Goal: Task Accomplishment & Management: Complete application form

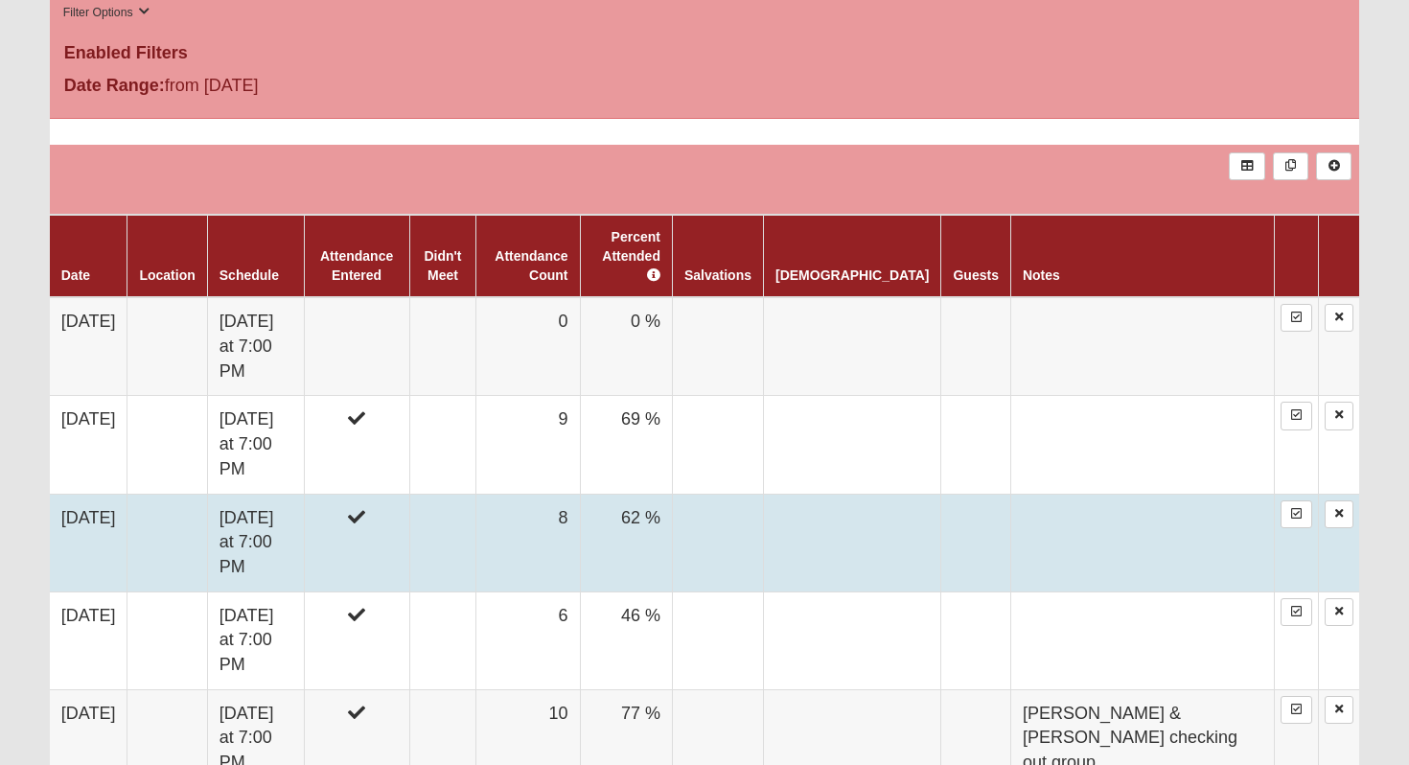
scroll to position [1142, 0]
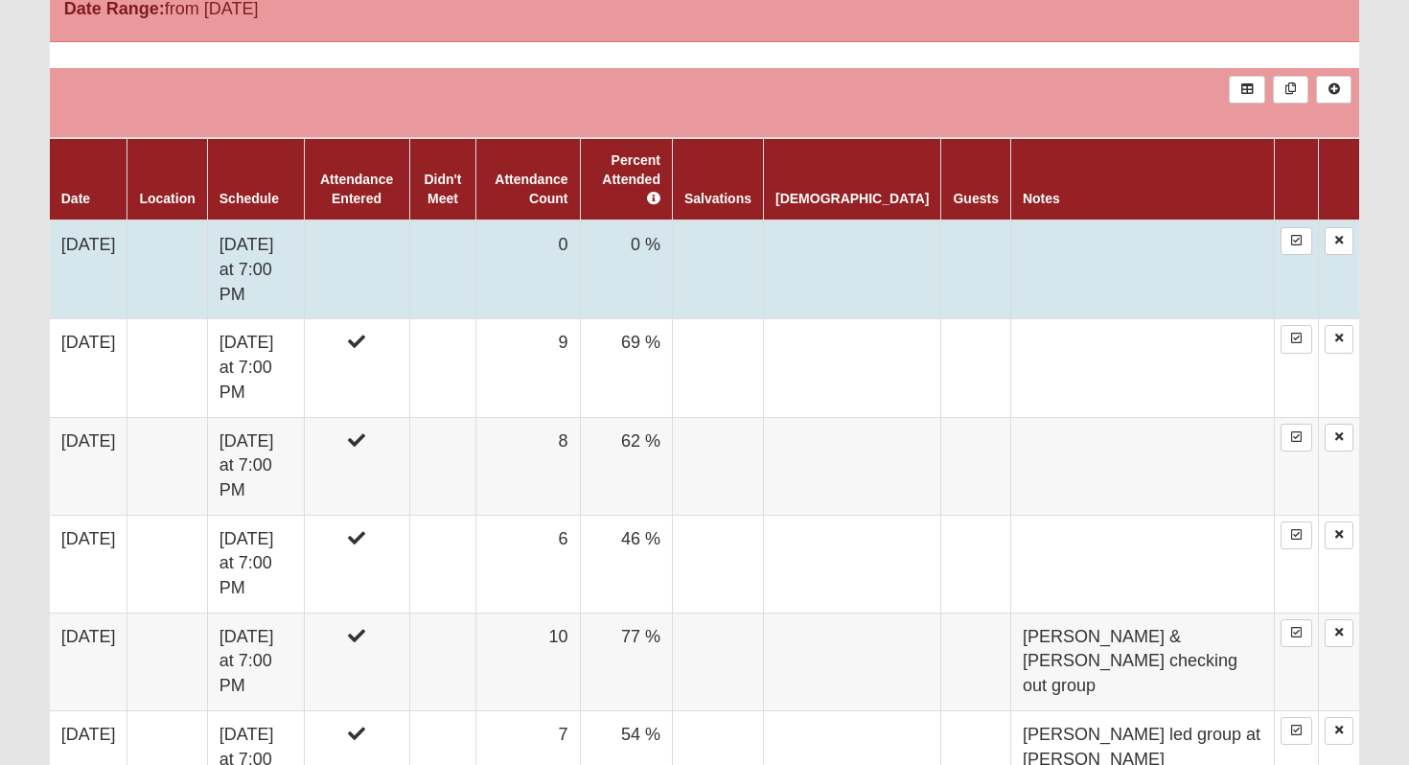
click at [580, 257] on td "0" at bounding box center [528, 269] width 104 height 99
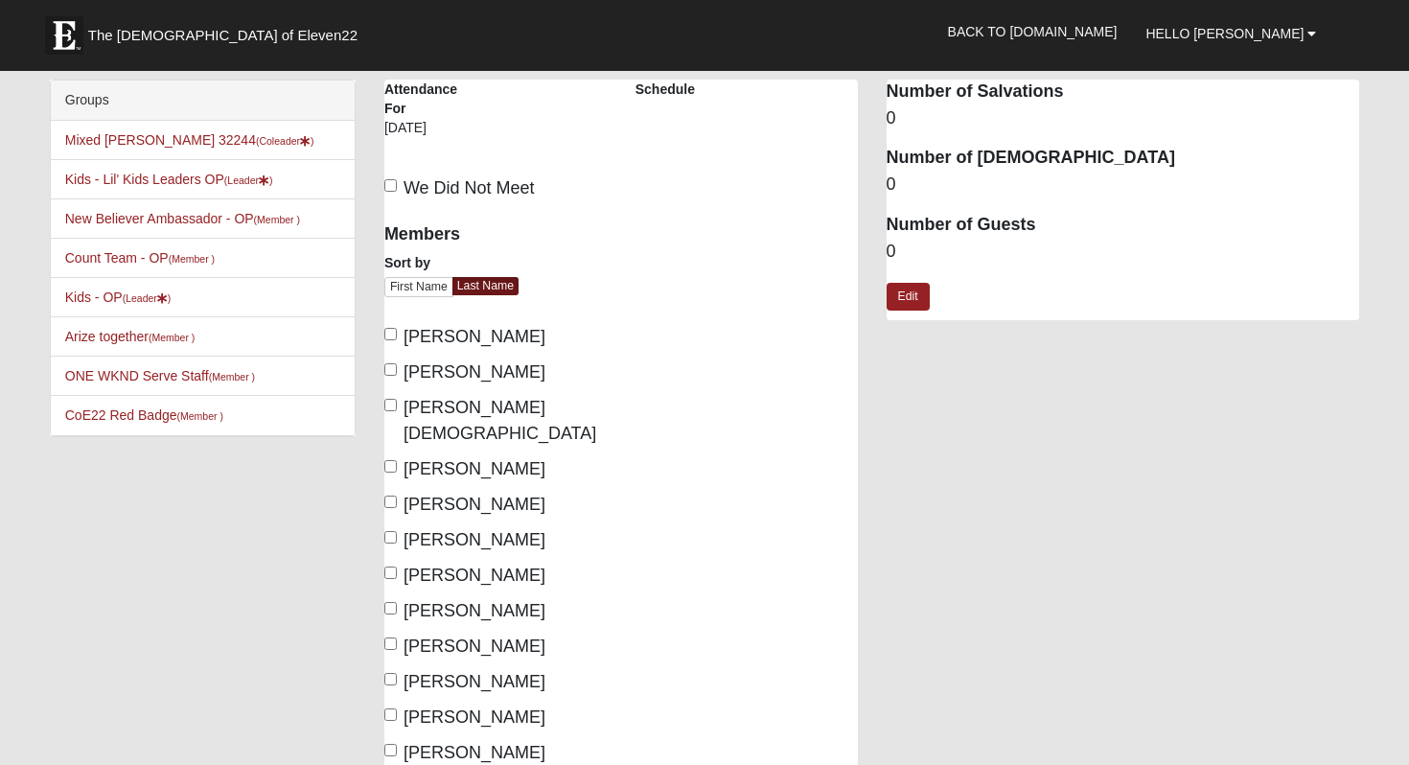
click at [391, 193] on label "We Did Not Meet" at bounding box center [459, 188] width 150 height 26
click at [391, 192] on input "We Did Not Meet" at bounding box center [390, 185] width 12 height 12
checkbox input "true"
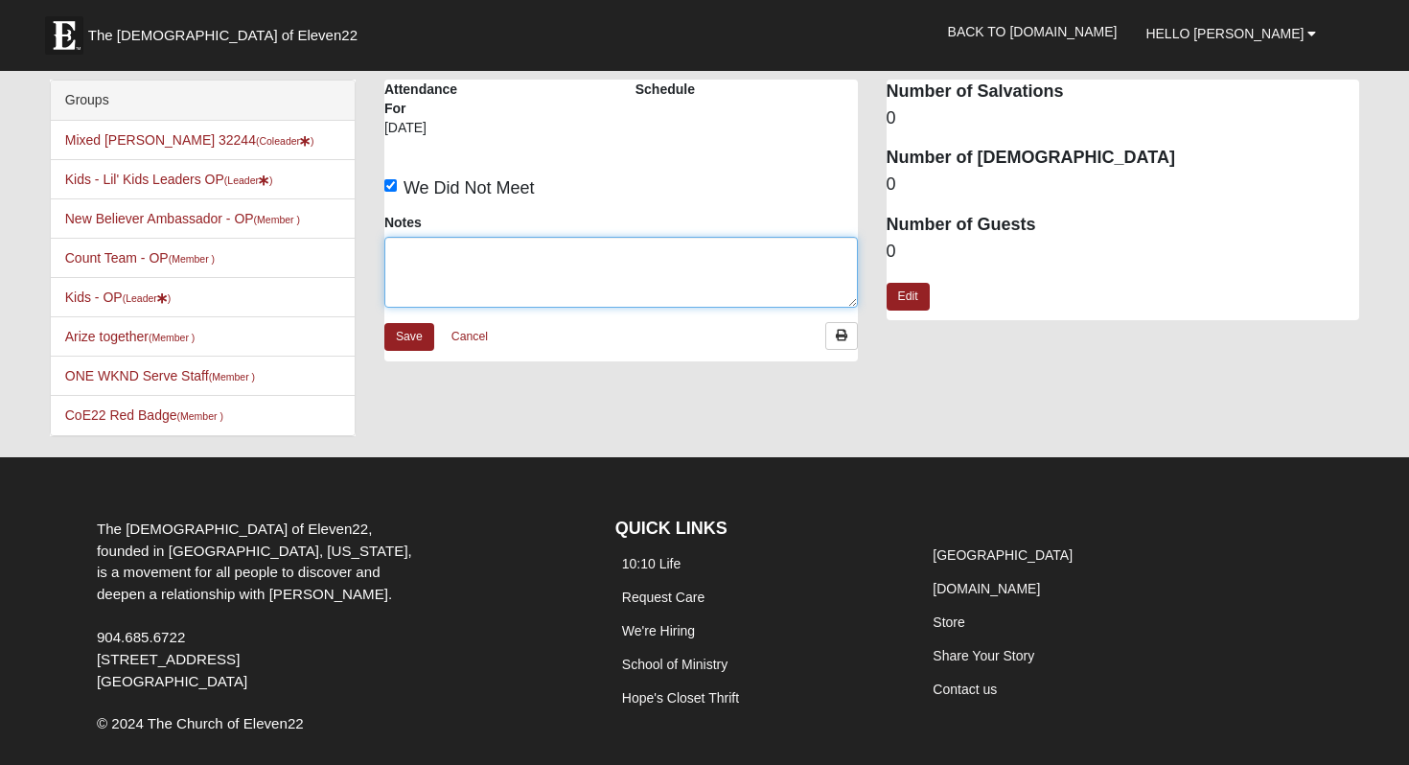
click at [484, 297] on textarea "Notes" at bounding box center [621, 272] width 474 height 71
type textarea "Kids sick"
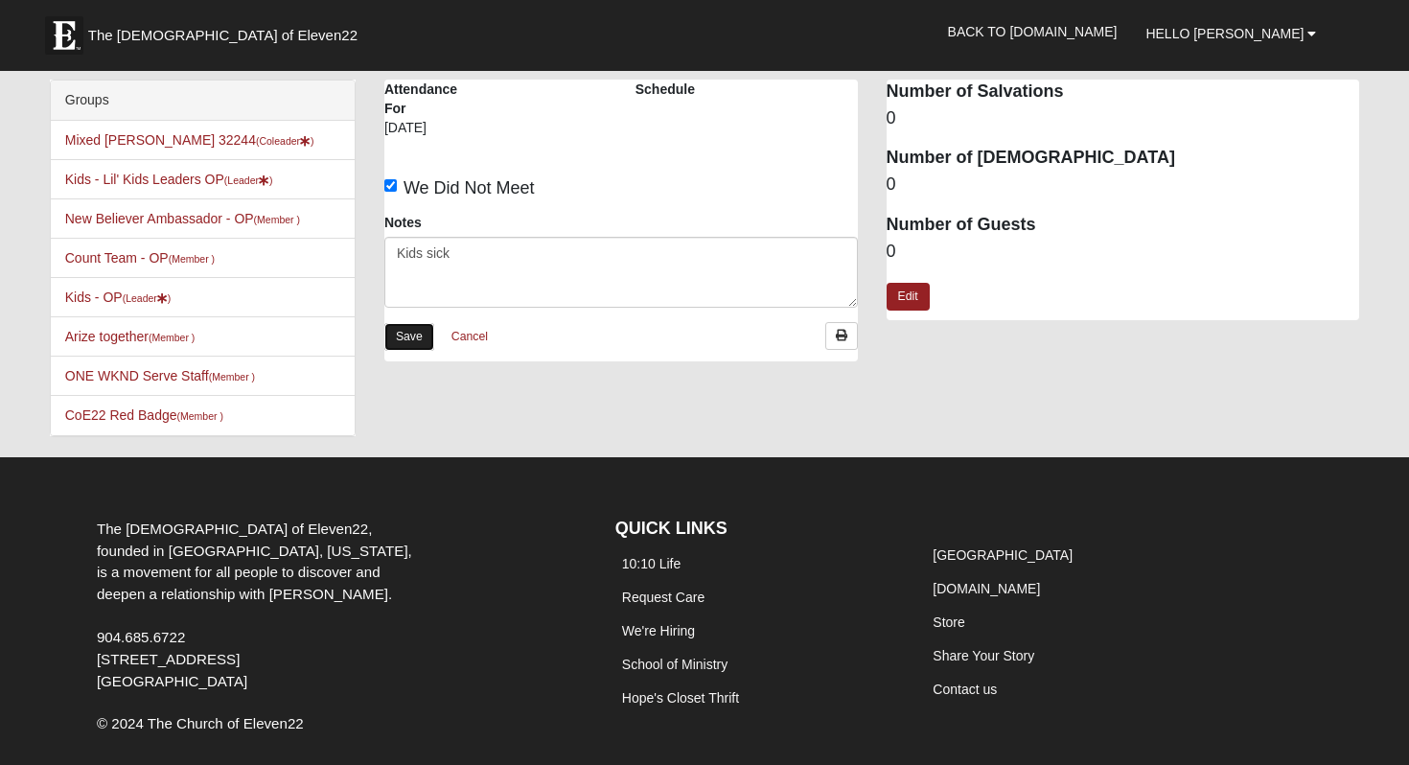
click at [413, 338] on link "Save" at bounding box center [409, 337] width 50 height 28
